Goal: Book appointment/travel/reservation

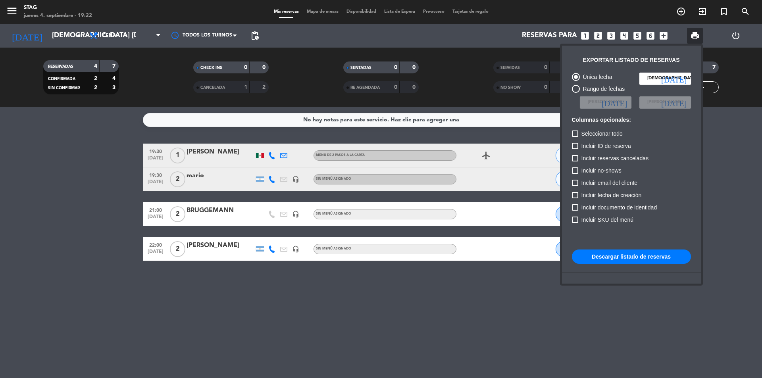
click at [682, 10] on div at bounding box center [381, 189] width 762 height 378
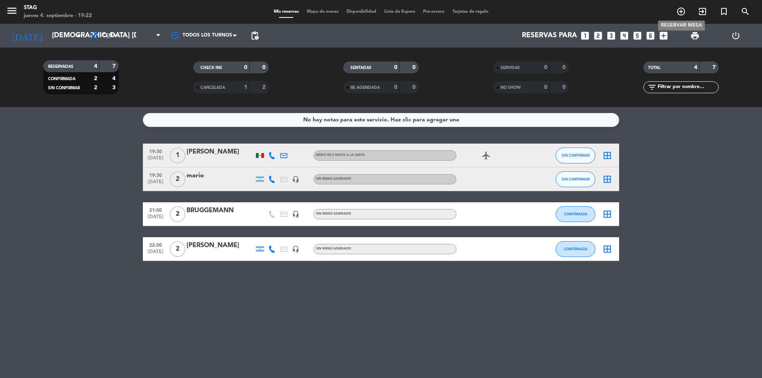
click at [682, 10] on icon "add_circle_outline" at bounding box center [681, 12] width 10 height 10
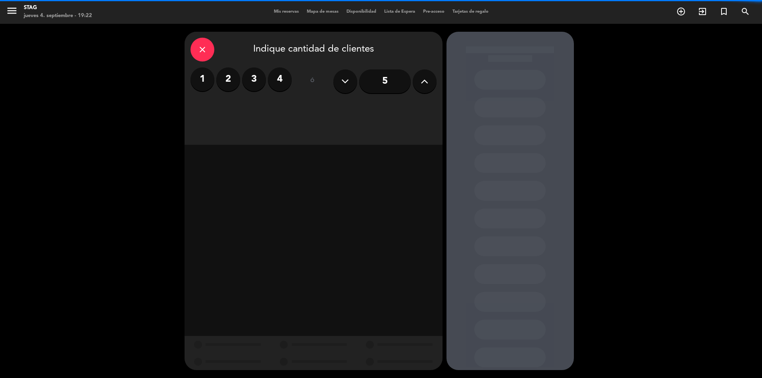
click at [221, 81] on label "2" at bounding box center [228, 79] width 24 height 24
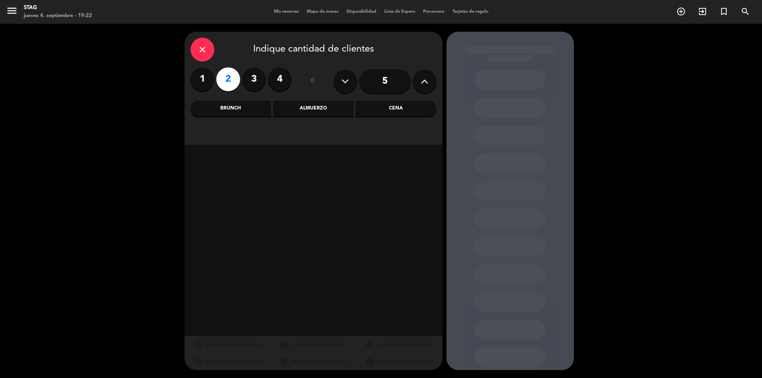
click at [399, 107] on div "Cena" at bounding box center [396, 109] width 81 height 16
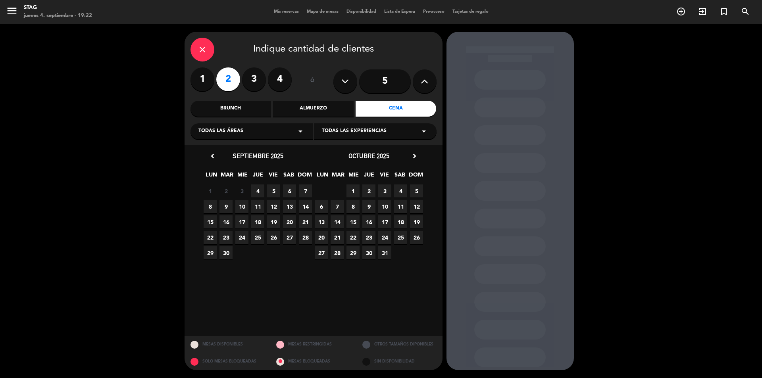
click at [262, 189] on span "4" at bounding box center [257, 191] width 13 height 13
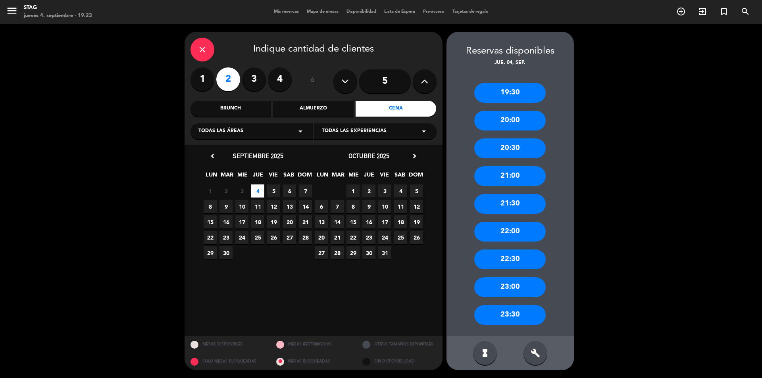
click at [518, 95] on div "19:30" at bounding box center [509, 93] width 71 height 20
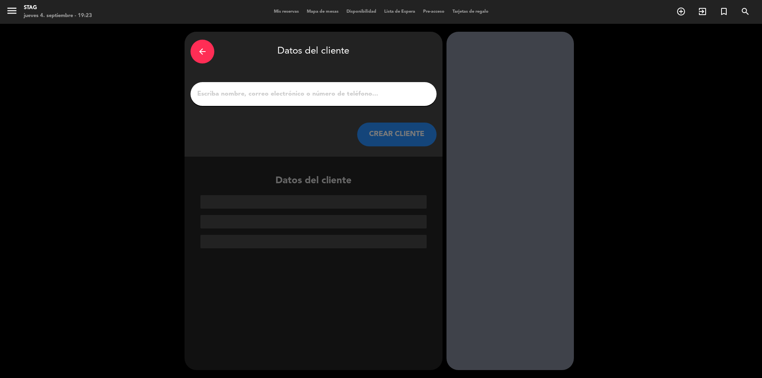
click at [230, 97] on input "1" at bounding box center [313, 93] width 234 height 11
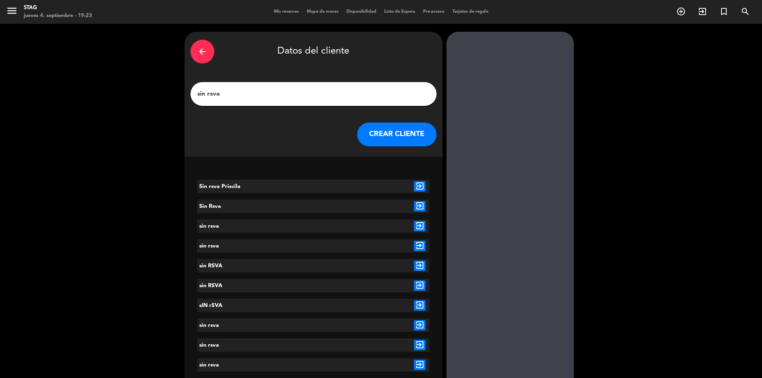
type input "sin rsva"
click at [407, 135] on button "CREAR CLIENTE" at bounding box center [396, 135] width 79 height 24
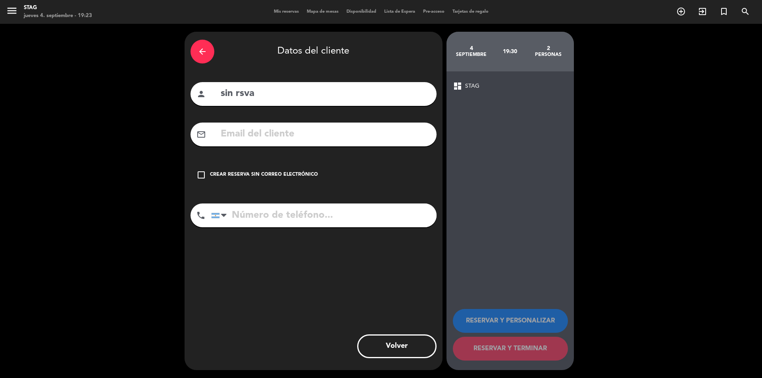
drag, startPoint x: 204, startPoint y: 174, endPoint x: 222, endPoint y: 175, distance: 17.9
click at [205, 174] on icon "check_box_outline_blank" at bounding box center [201, 175] width 10 height 10
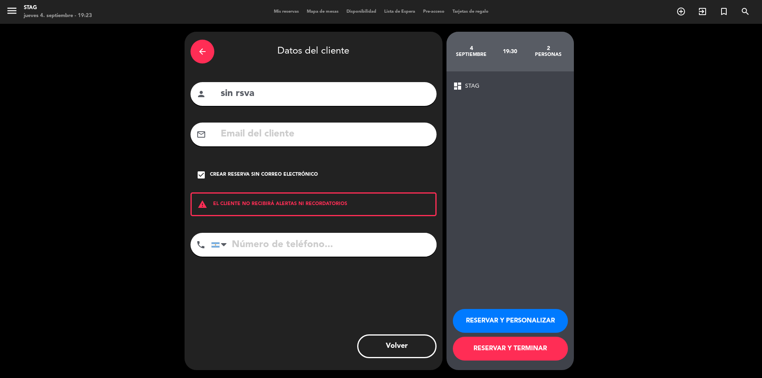
click at [513, 322] on button "RESERVAR Y PERSONALIZAR" at bounding box center [510, 321] width 115 height 24
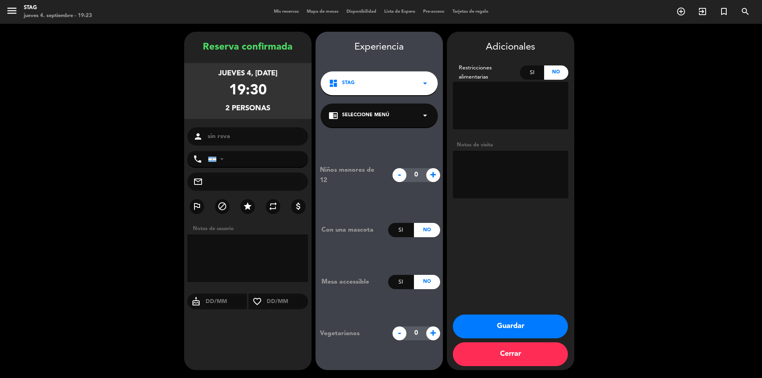
click at [517, 357] on button "Cerrar" at bounding box center [510, 354] width 115 height 24
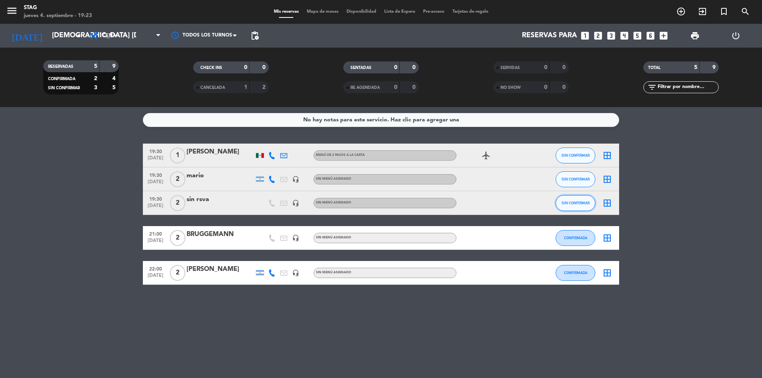
click at [584, 201] on span "SIN CONFIRMAR" at bounding box center [576, 203] width 28 height 4
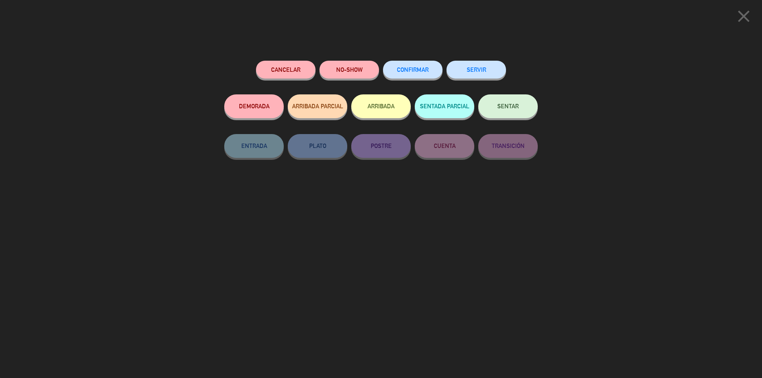
click at [415, 70] on span "CONFIRMAR" at bounding box center [413, 69] width 32 height 7
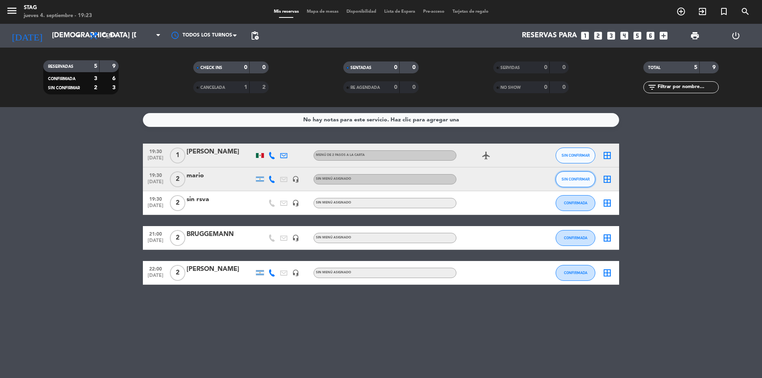
click at [581, 177] on span "SIN CONFIRMAR" at bounding box center [576, 179] width 28 height 4
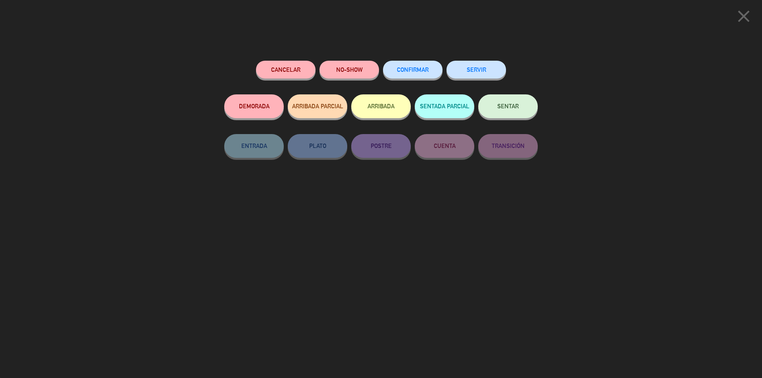
click at [423, 61] on div "CONFIRMAR" at bounding box center [413, 78] width 60 height 34
click at [425, 67] on span "CONFIRMAR" at bounding box center [413, 69] width 32 height 7
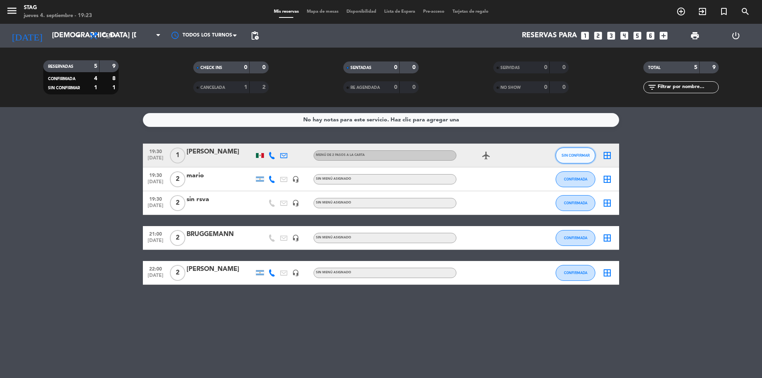
click at [566, 158] on button "SIN CONFIRMAR" at bounding box center [576, 156] width 40 height 16
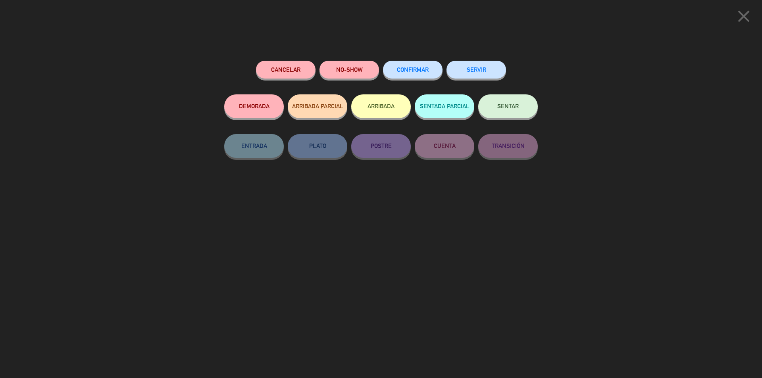
click at [417, 70] on span "CONFIRMAR" at bounding box center [413, 69] width 32 height 7
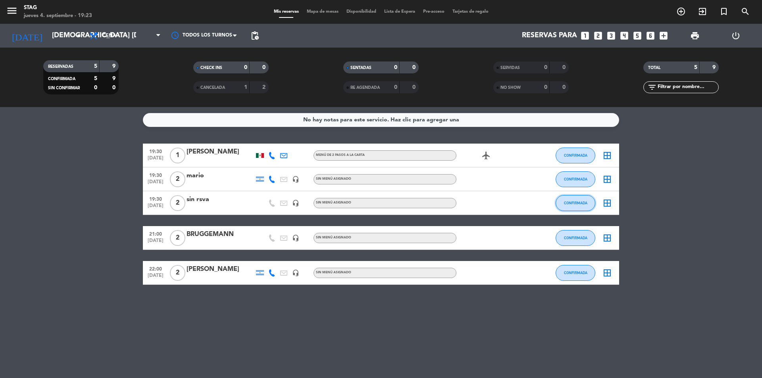
click at [582, 200] on button "CONFIRMADA" at bounding box center [576, 203] width 40 height 16
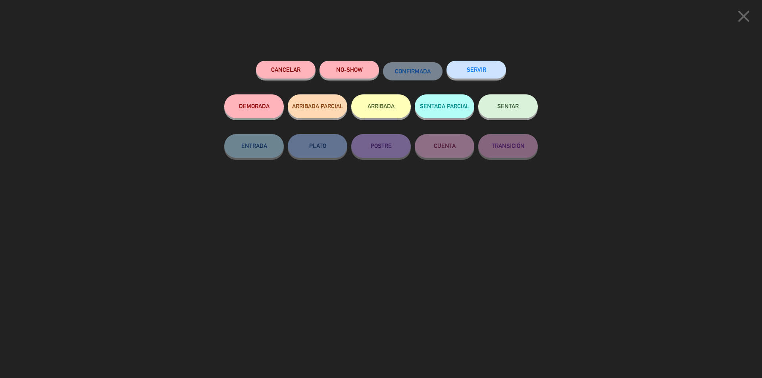
click at [505, 110] on button "SENTAR" at bounding box center [508, 106] width 60 height 24
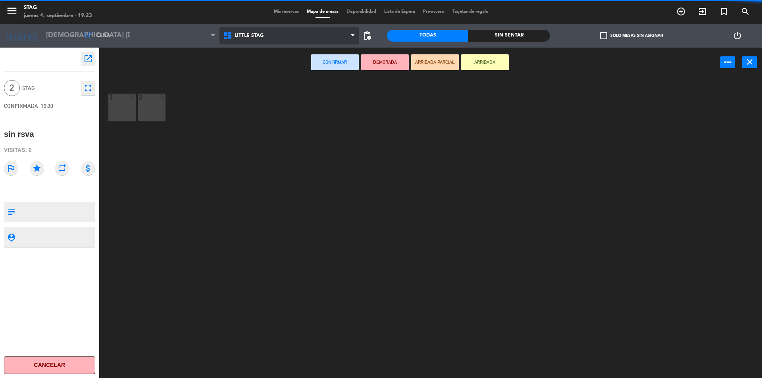
click at [234, 35] on icon at bounding box center [229, 36] width 12 height 10
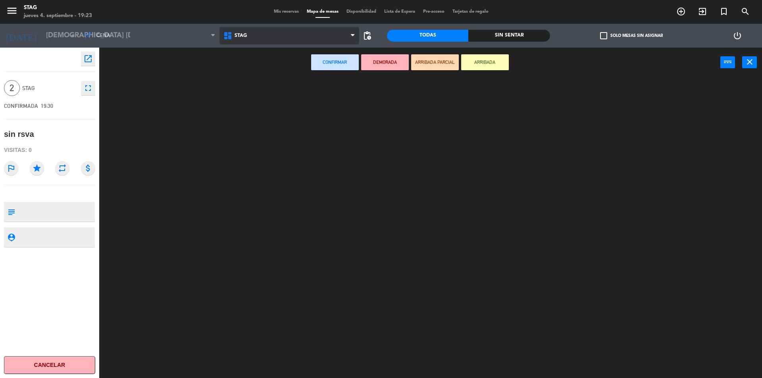
click at [244, 71] on ng-component "menu STAG jueves 4. septiembre - 19:23 Mis reservas Mapa de mesas Disponibilida…" at bounding box center [381, 190] width 762 height 380
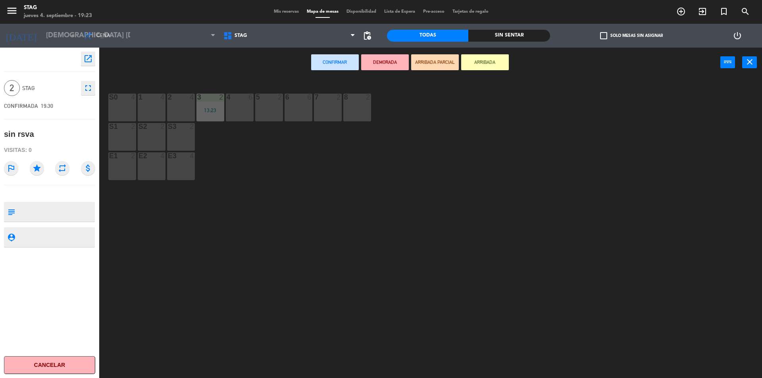
click at [176, 110] on div "2 4" at bounding box center [181, 108] width 28 height 28
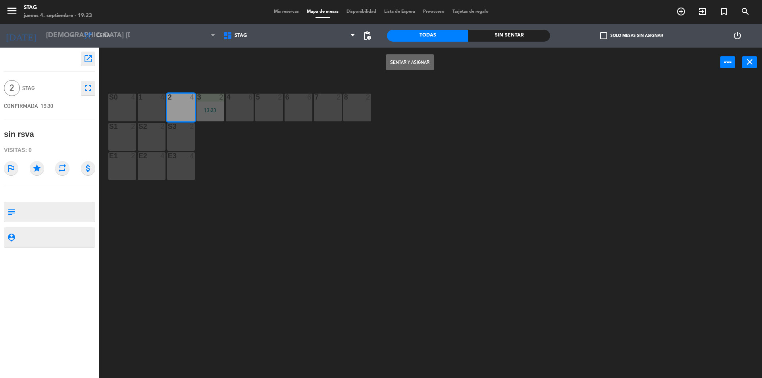
click at [412, 62] on button "Sentar y Asignar" at bounding box center [410, 62] width 48 height 16
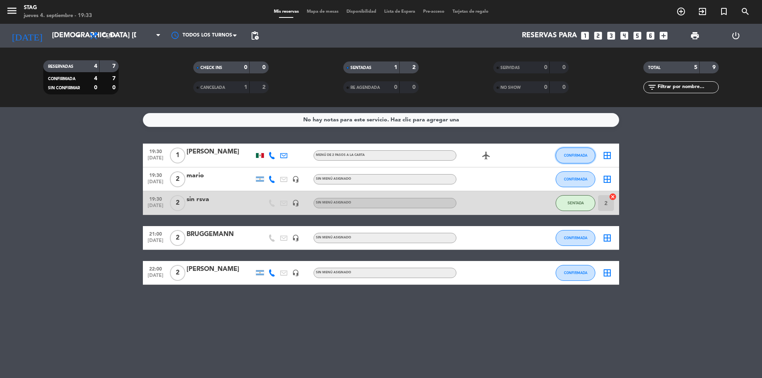
click at [586, 153] on span "CONFIRMADA" at bounding box center [575, 155] width 23 height 4
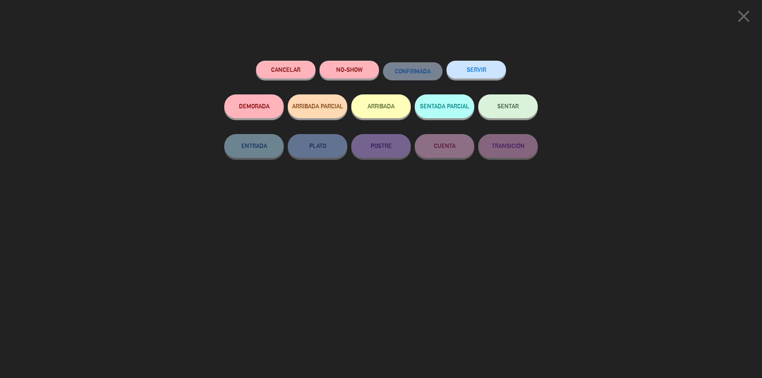
click at [512, 107] on span "SENTAR" at bounding box center [507, 106] width 21 height 7
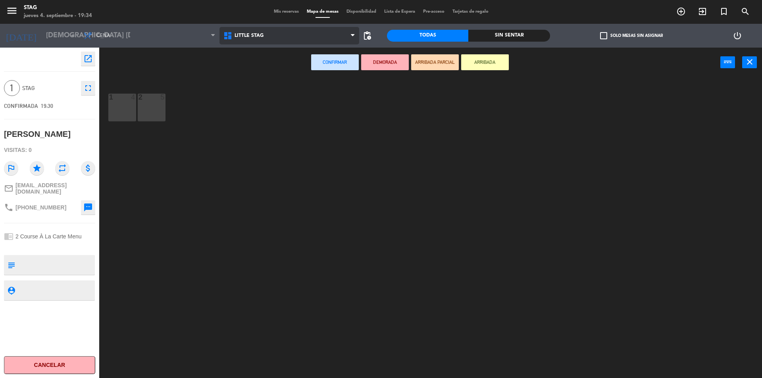
click at [354, 37] on icon at bounding box center [353, 36] width 4 height 6
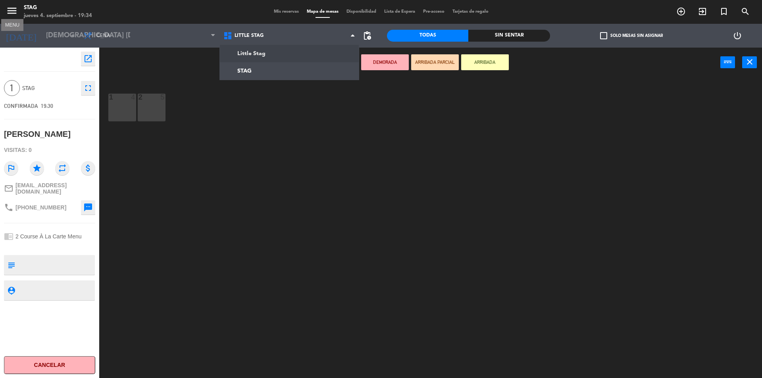
click at [12, 17] on button "menu" at bounding box center [12, 12] width 12 height 15
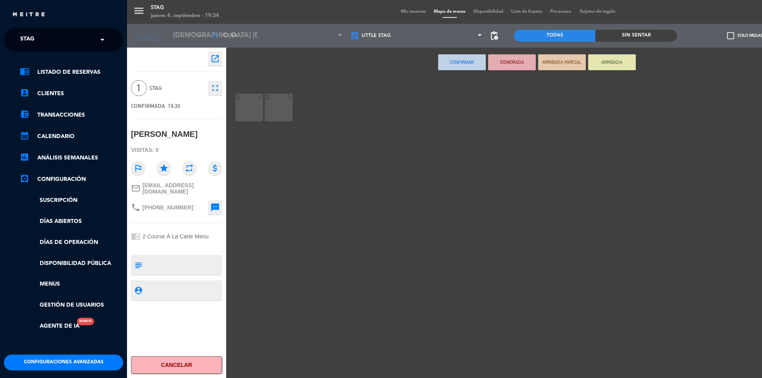
drag, startPoint x: 287, startPoint y: 158, endPoint x: 281, endPoint y: 152, distance: 8.4
click at [285, 154] on div "menu STAG jueves 4. septiembre - 19:34 Mis reservas Mapa de mesas Disponibilida…" at bounding box center [508, 189] width 762 height 378
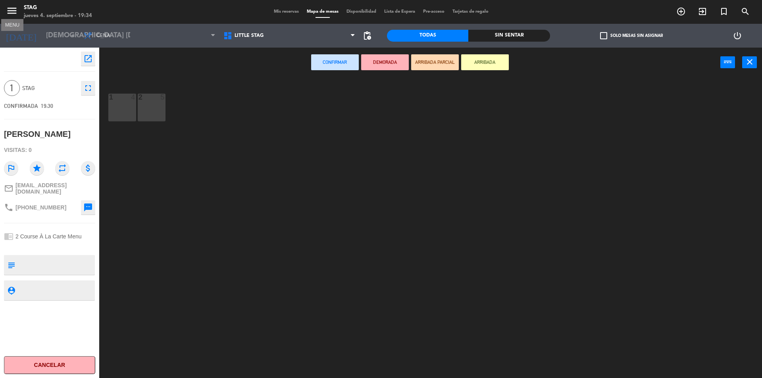
click at [9, 14] on icon "menu" at bounding box center [12, 11] width 12 height 12
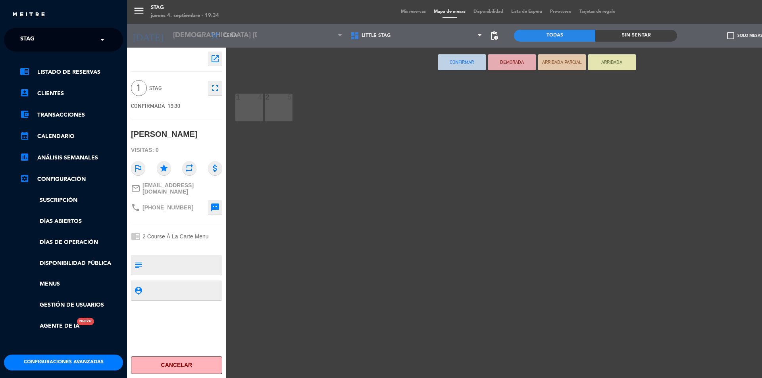
drag, startPoint x: 306, startPoint y: 169, endPoint x: 269, endPoint y: 140, distance: 46.7
click at [283, 151] on div "menu STAG jueves 4. septiembre - 19:34 Mis reservas Mapa de mesas Disponibilida…" at bounding box center [508, 189] width 762 height 378
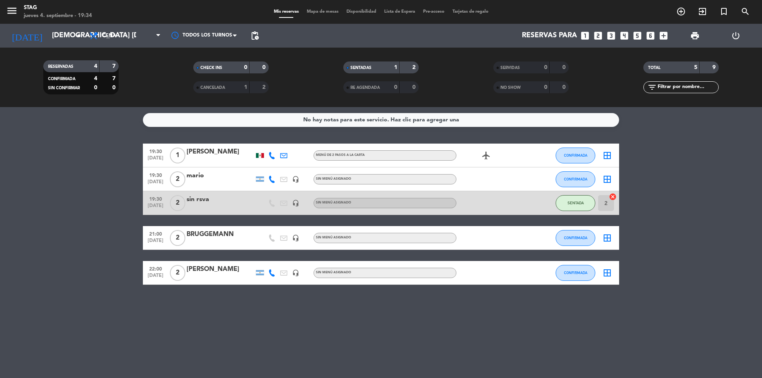
click at [215, 148] on div "[PERSON_NAME]" at bounding box center [220, 152] width 67 height 10
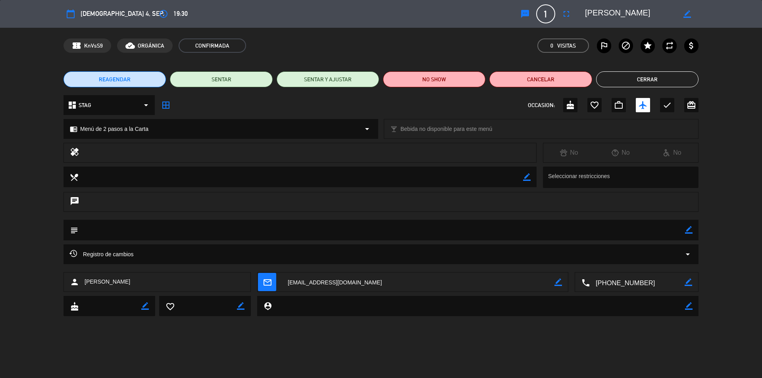
click at [388, 345] on div "calendar_today [DEMOGRAPHIC_DATA] 4, sep. access_time 19:30 sms 1 [PERSON_NAME]…" at bounding box center [381, 189] width 762 height 378
